Goal: Find specific page/section: Find specific page/section

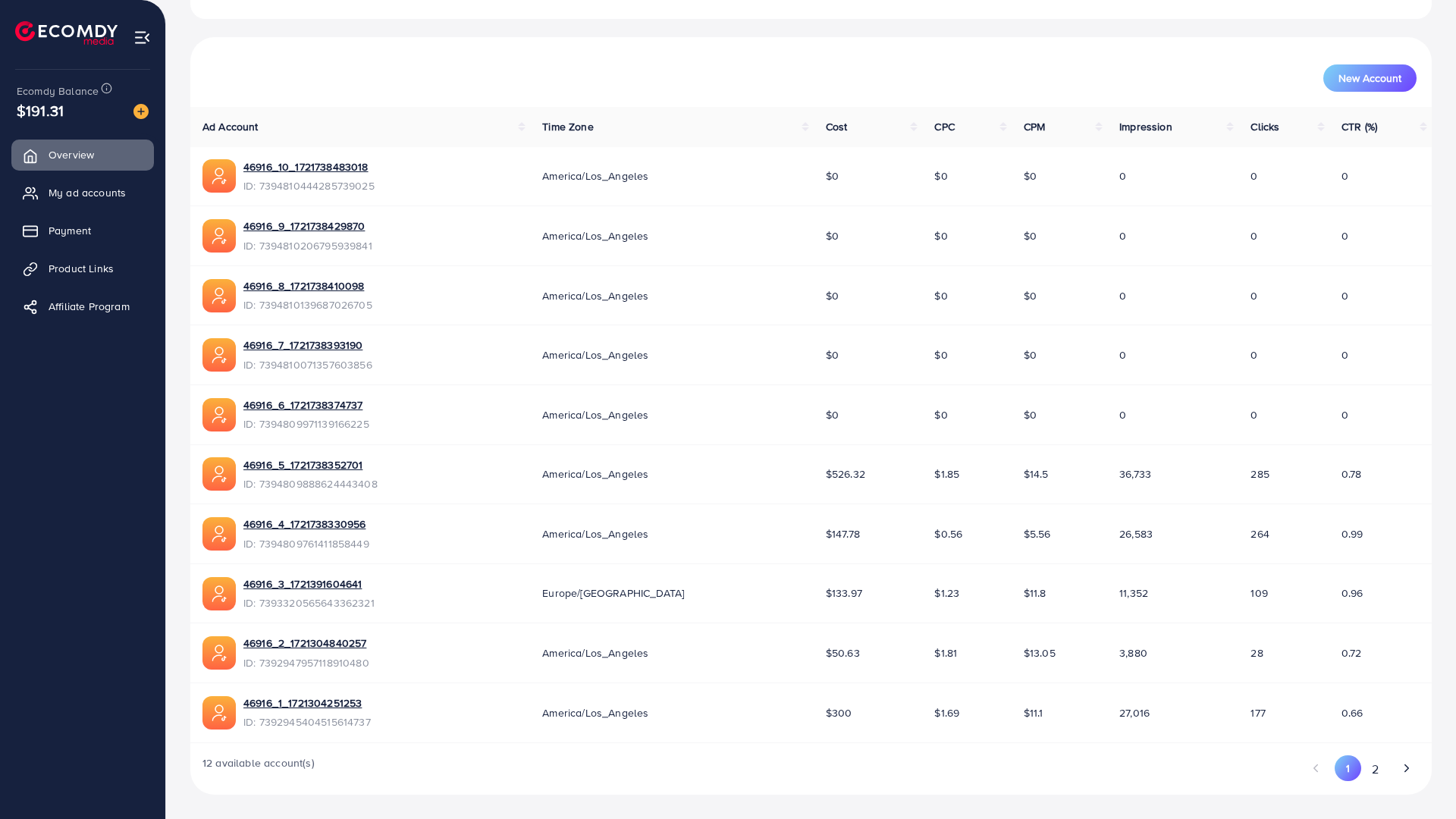
scroll to position [257, 0]
click at [1368, 725] on button "2" at bounding box center [1374, 769] width 27 height 28
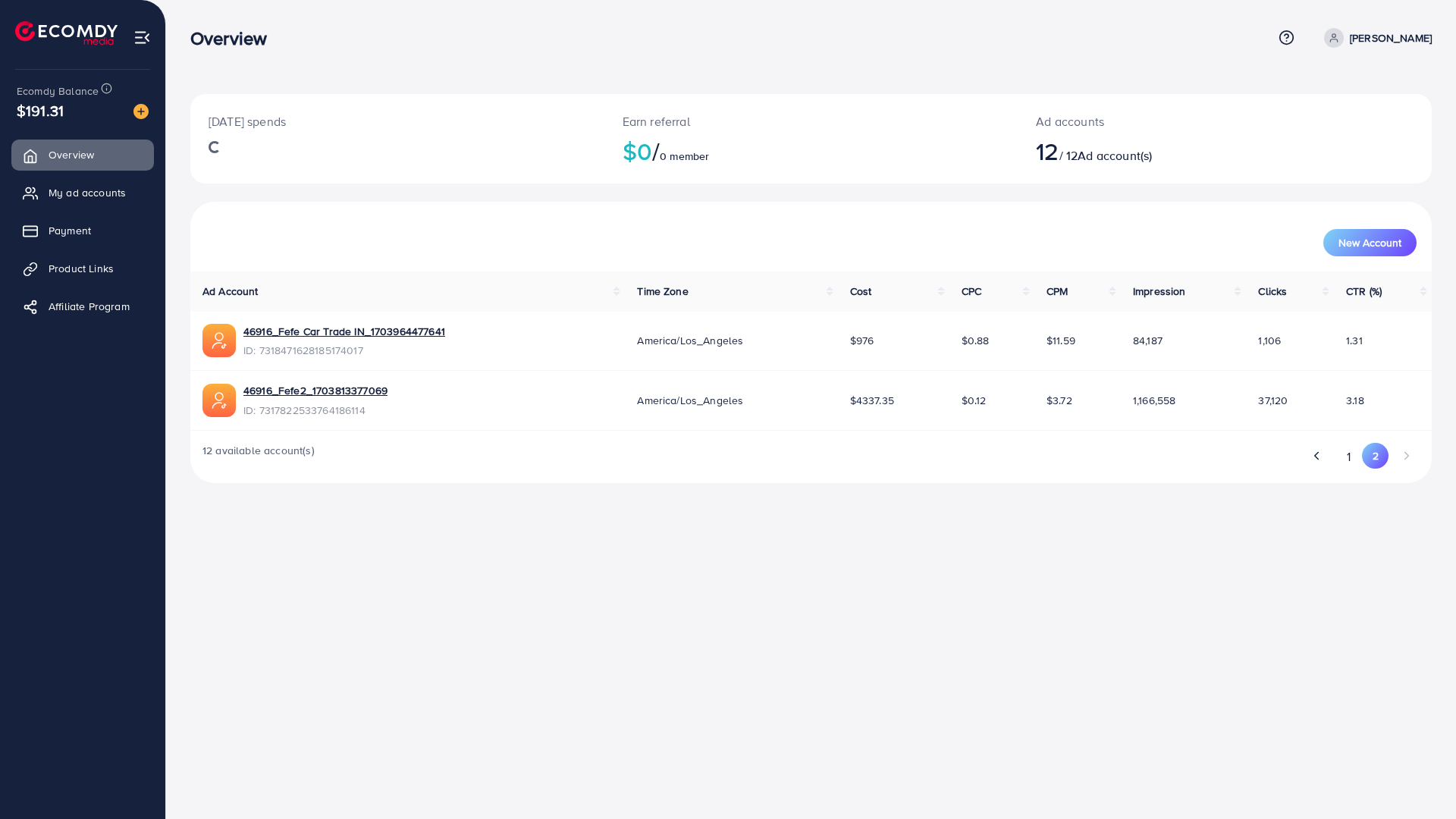
scroll to position [0, 0]
click at [1349, 456] on button "1" at bounding box center [1349, 457] width 26 height 28
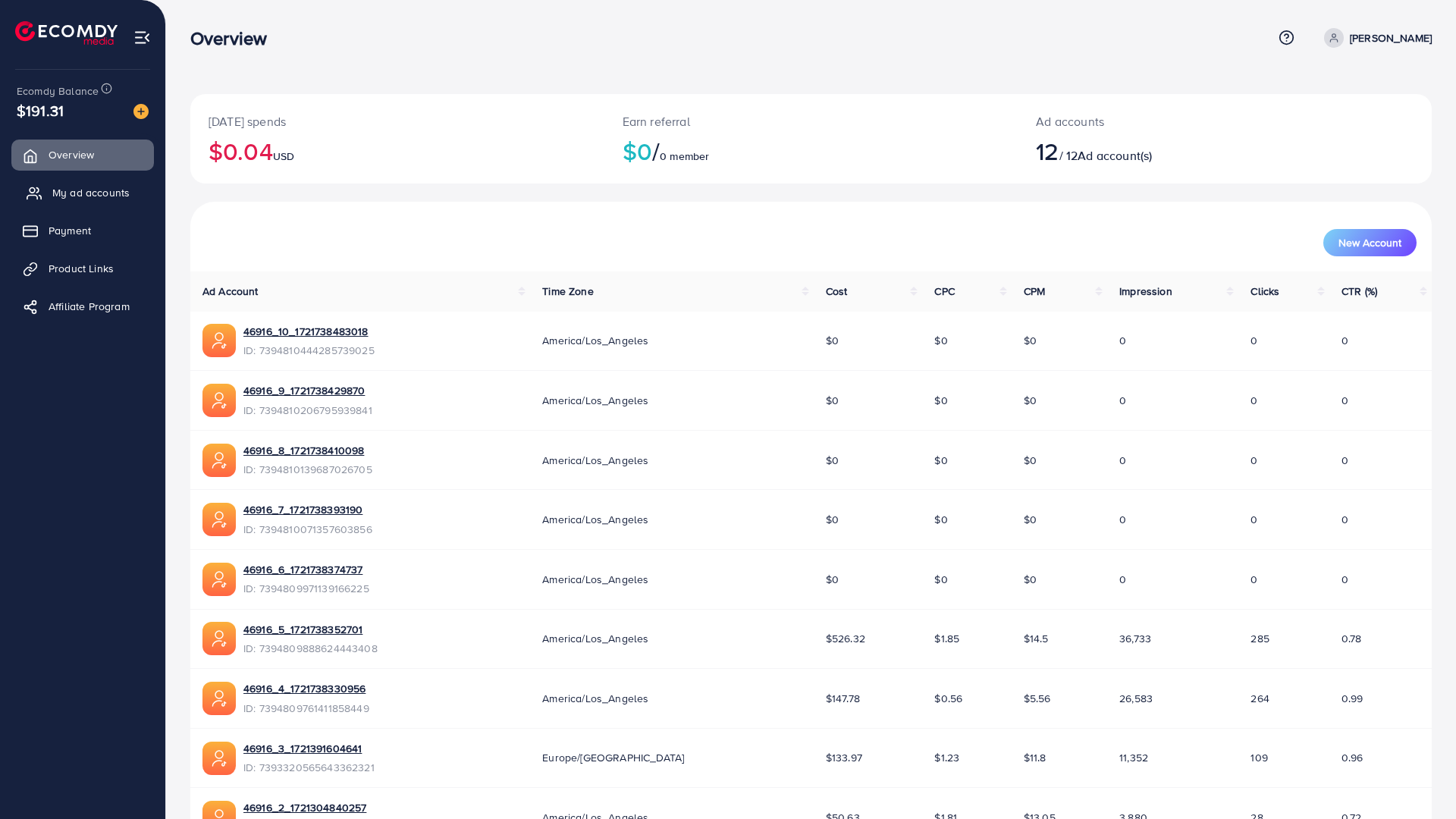
click at [108, 192] on span "My ad accounts" at bounding box center [90, 192] width 77 height 15
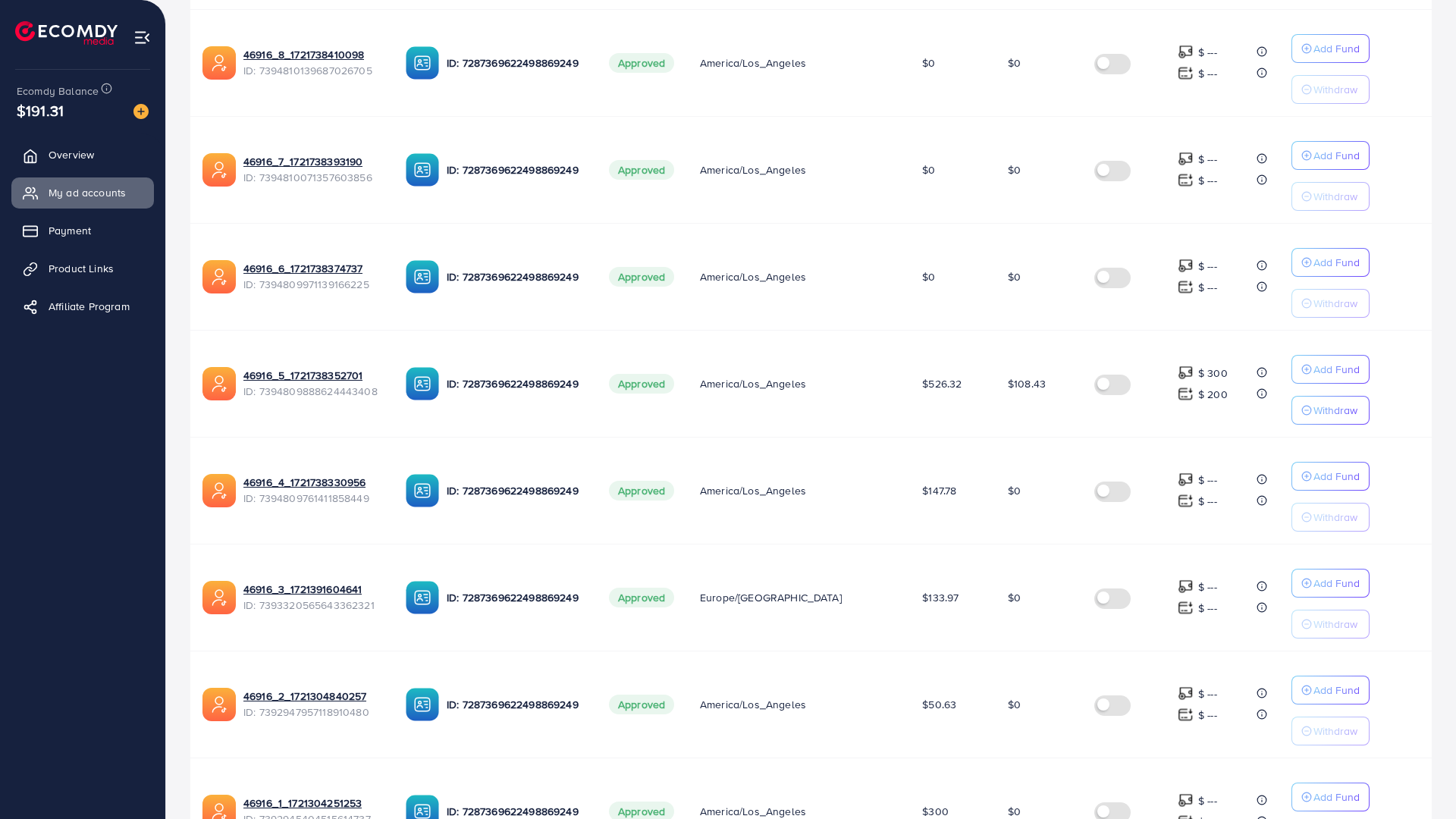
scroll to position [820, 0]
